Goal: Check status: Check status

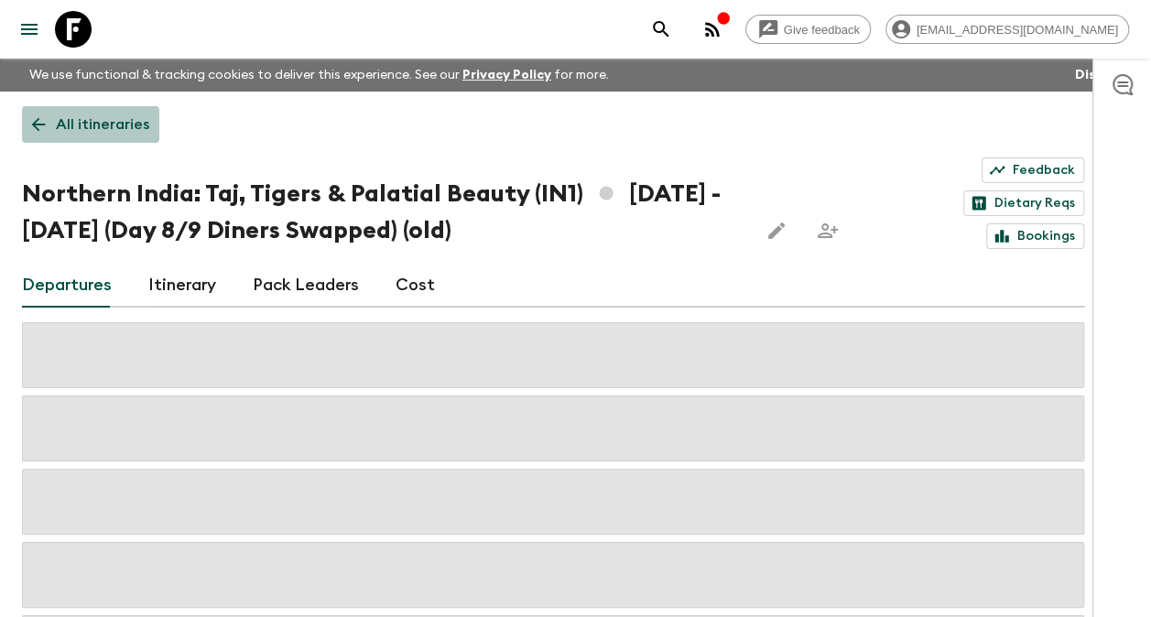
click at [69, 117] on p "All itineraries" at bounding box center [102, 125] width 93 height 22
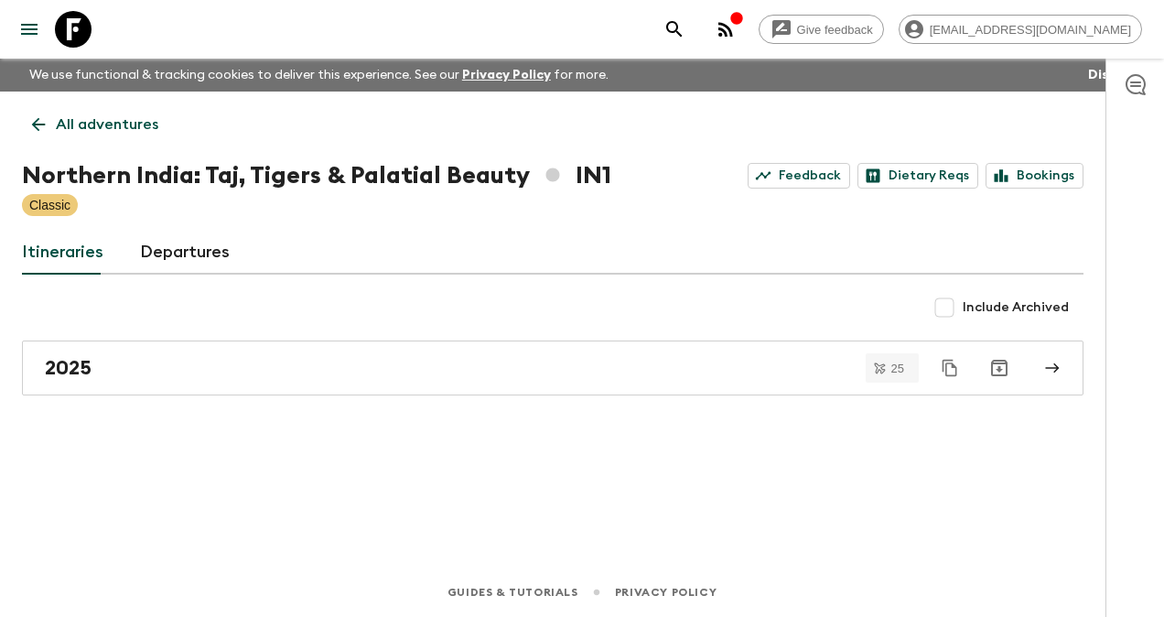
click at [99, 126] on p "All adventures" at bounding box center [107, 125] width 103 height 22
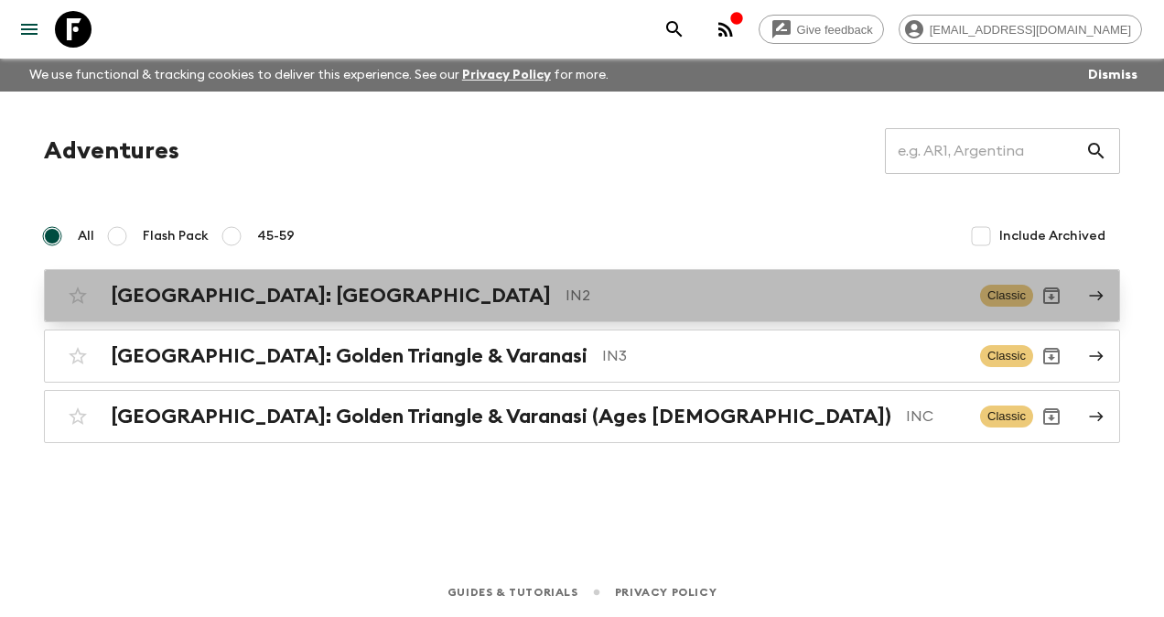
click at [254, 297] on h2 "[GEOGRAPHIC_DATA]: [GEOGRAPHIC_DATA]" at bounding box center [331, 296] width 440 height 24
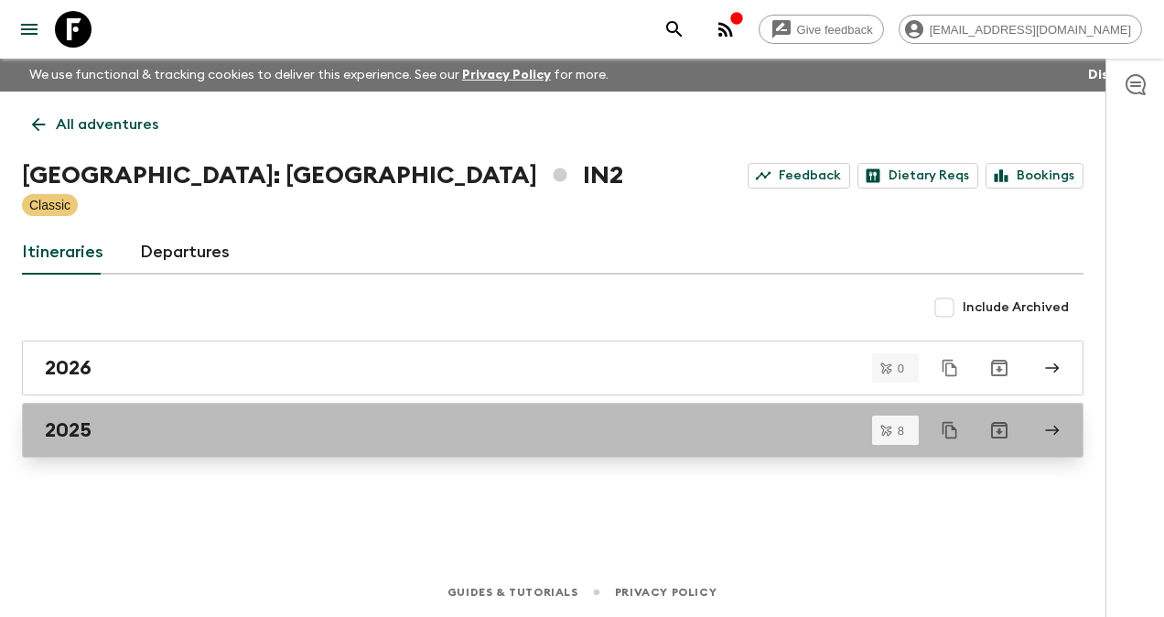
click at [79, 427] on h2 "2025" at bounding box center [68, 430] width 47 height 24
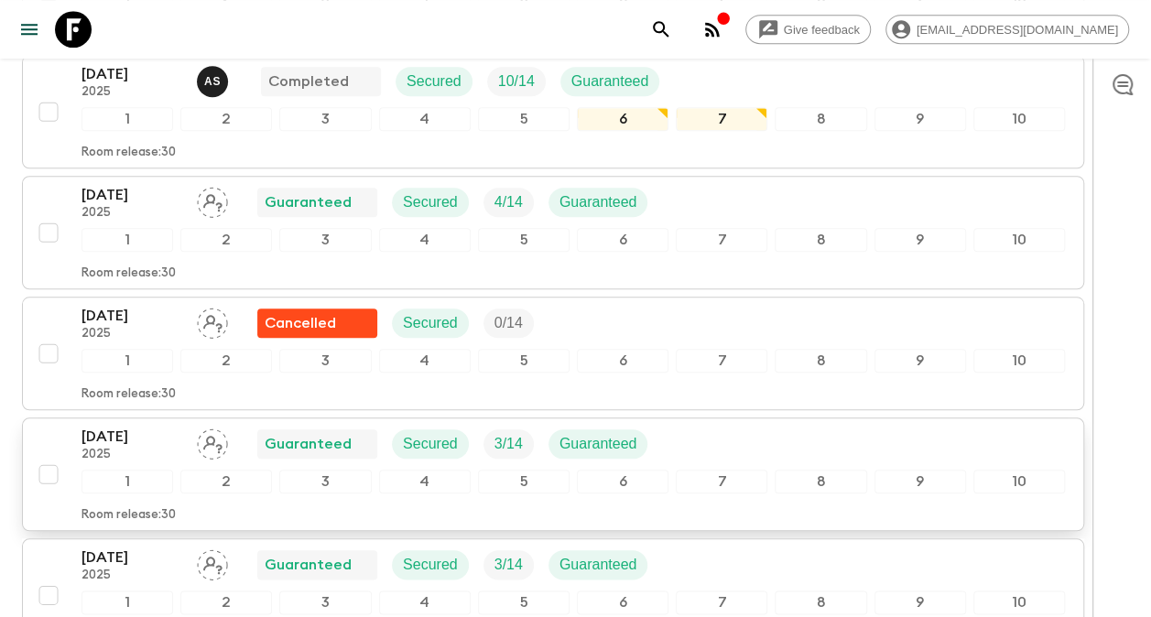
scroll to position [705, 0]
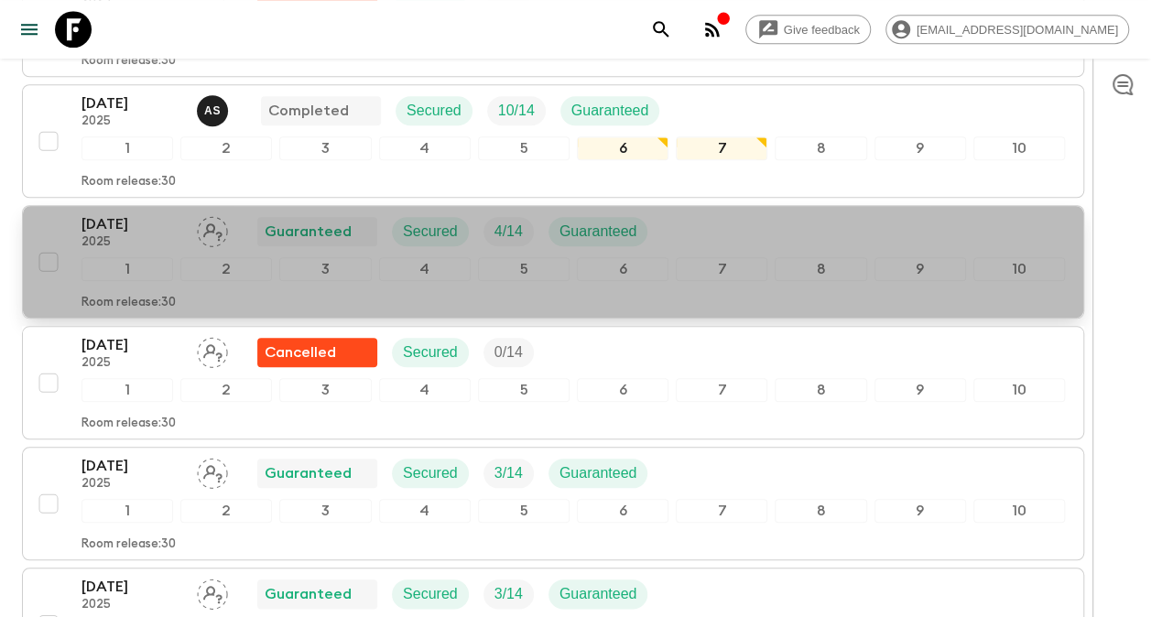
click at [132, 213] on p "[DATE]" at bounding box center [131, 224] width 101 height 22
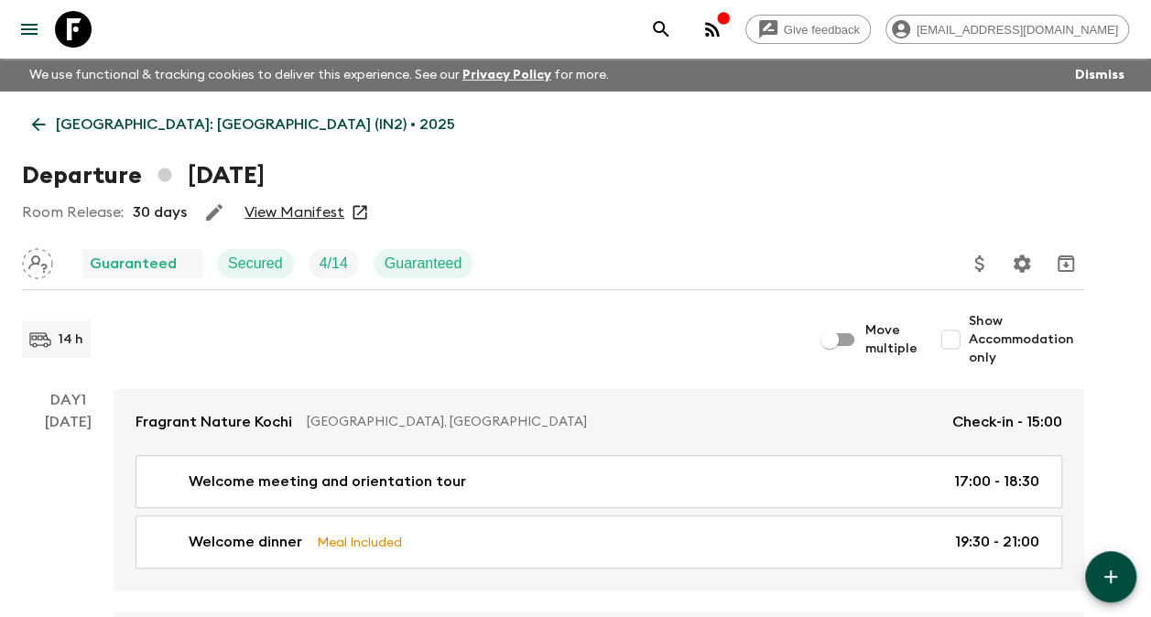
click at [282, 208] on link "View Manifest" at bounding box center [294, 212] width 100 height 18
